Goal: Communication & Community: Participate in discussion

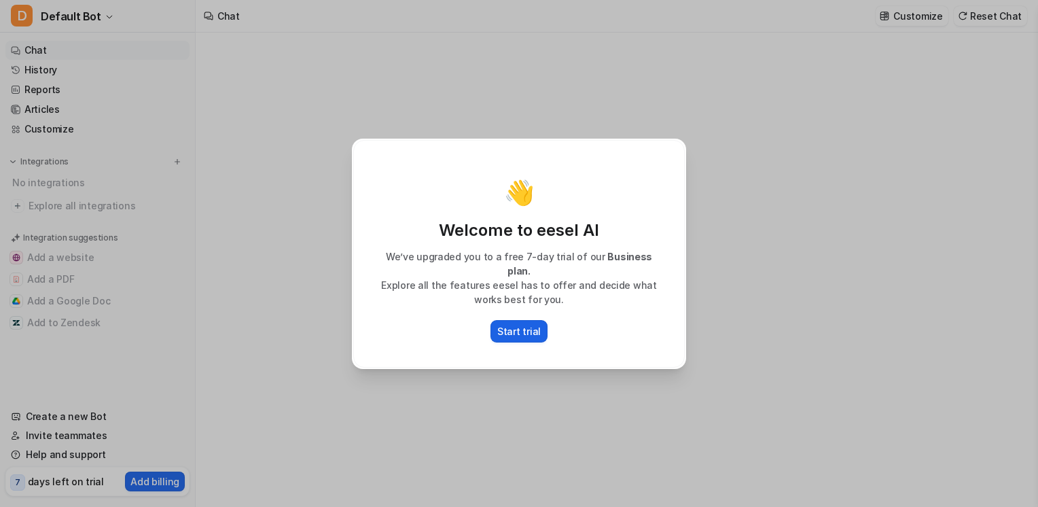
type textarea "**********"
click at [513, 328] on p "Start trial" at bounding box center [518, 331] width 43 height 14
